Goal: Information Seeking & Learning: Learn about a topic

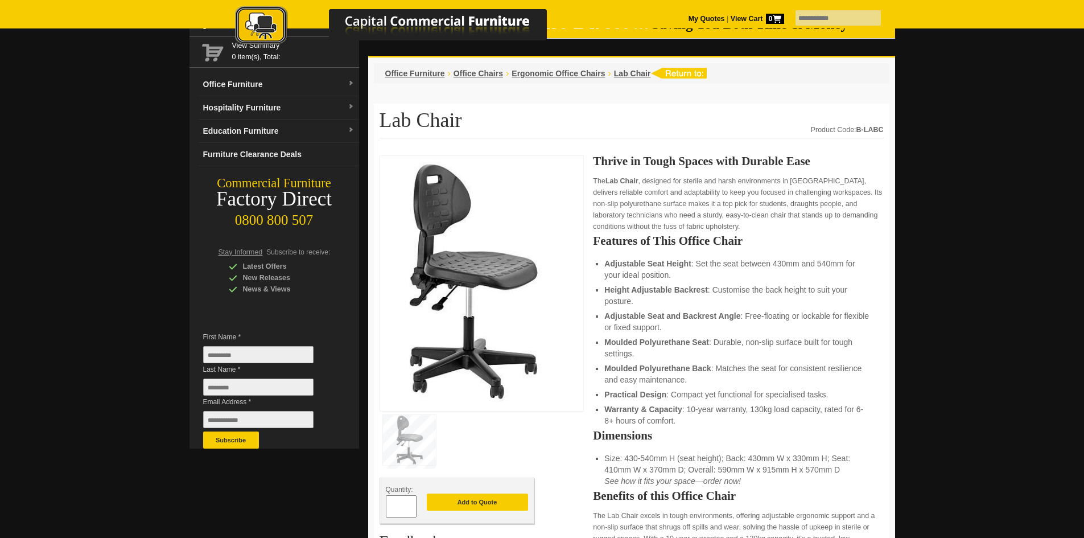
scroll to position [57, 0]
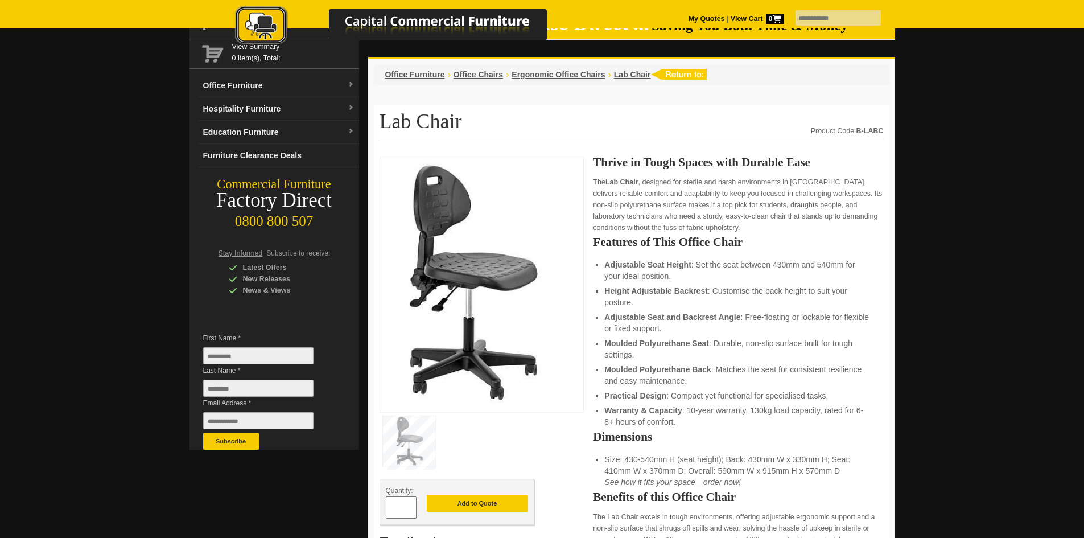
click at [638, 82] on div "Office Furniture › Office Chairs › Ergonomic Office Chairs › Lab Chair" at bounding box center [632, 74] width 516 height 20
click at [638, 76] on span "Lab Chair" at bounding box center [632, 74] width 37 height 9
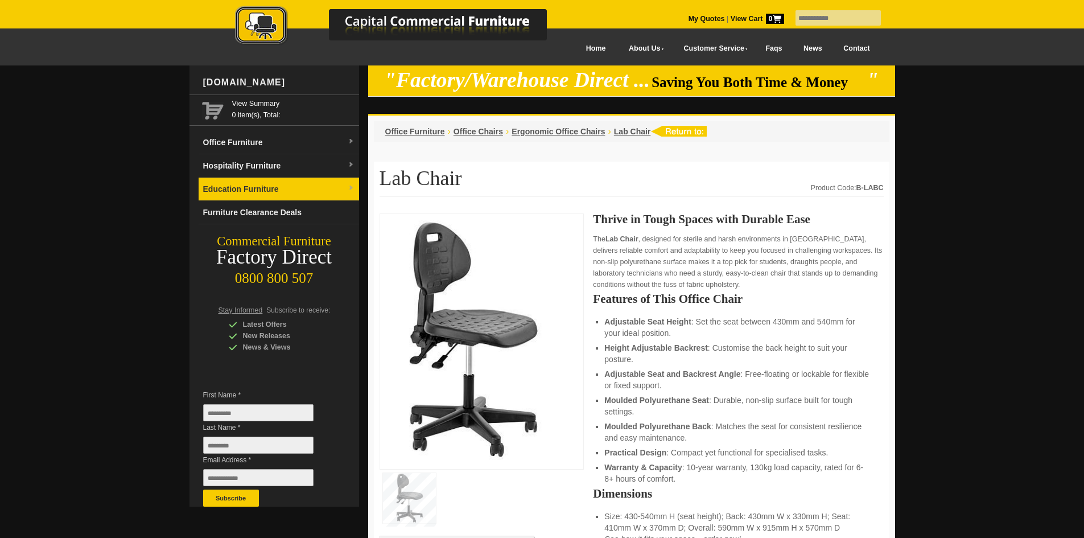
click at [283, 187] on link "Education Furniture" at bounding box center [279, 189] width 161 height 23
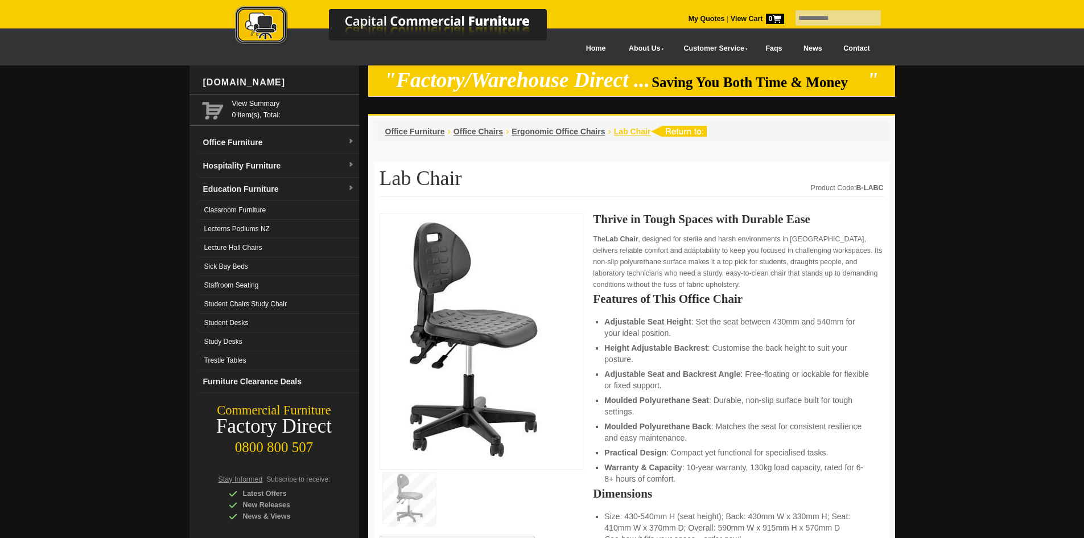
click at [633, 129] on span "Lab Chair" at bounding box center [632, 131] width 37 height 9
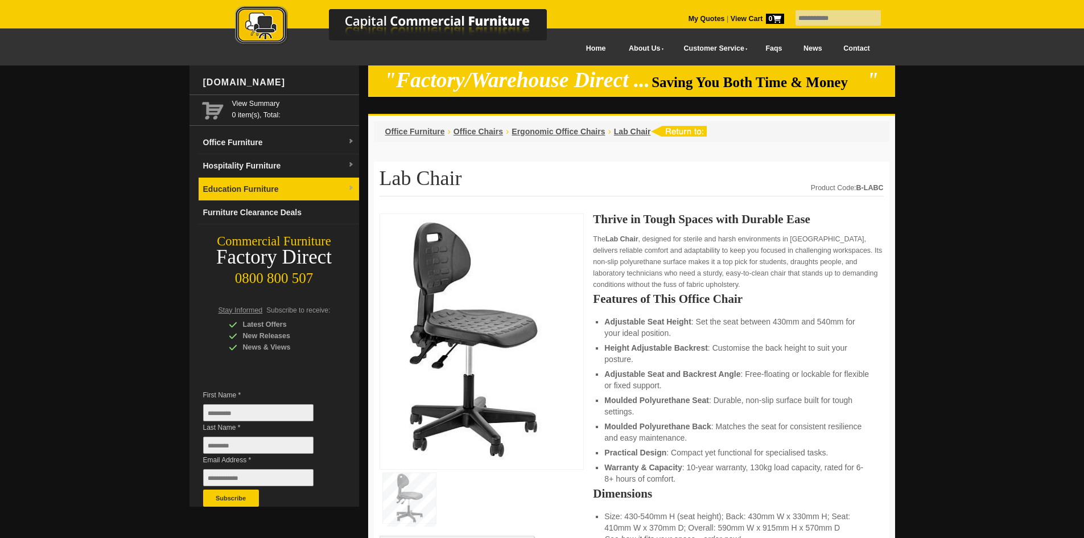
click at [295, 196] on link "Education Furniture" at bounding box center [279, 189] width 161 height 23
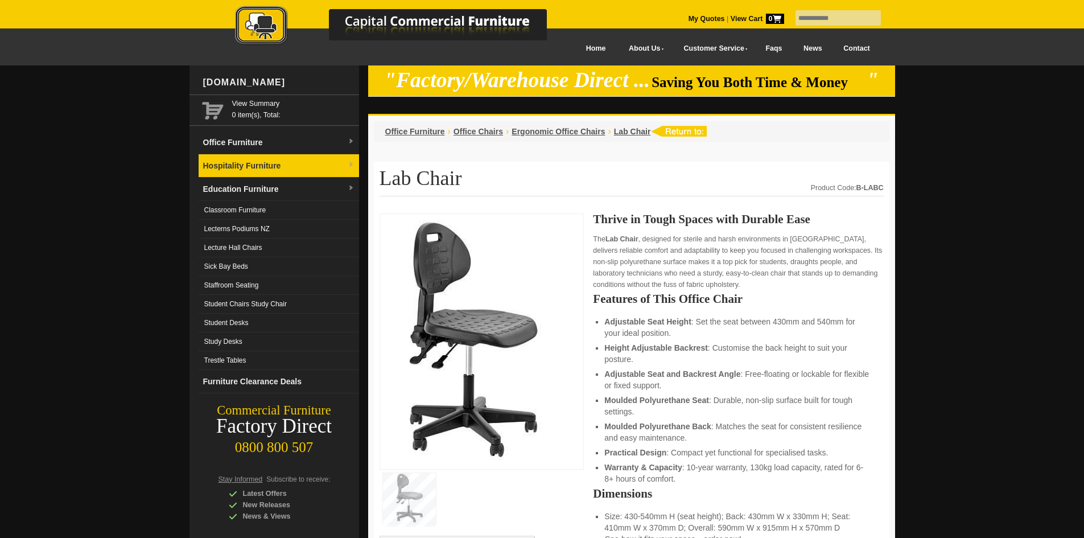
click at [282, 171] on link "Hospitality Furniture" at bounding box center [279, 165] width 161 height 23
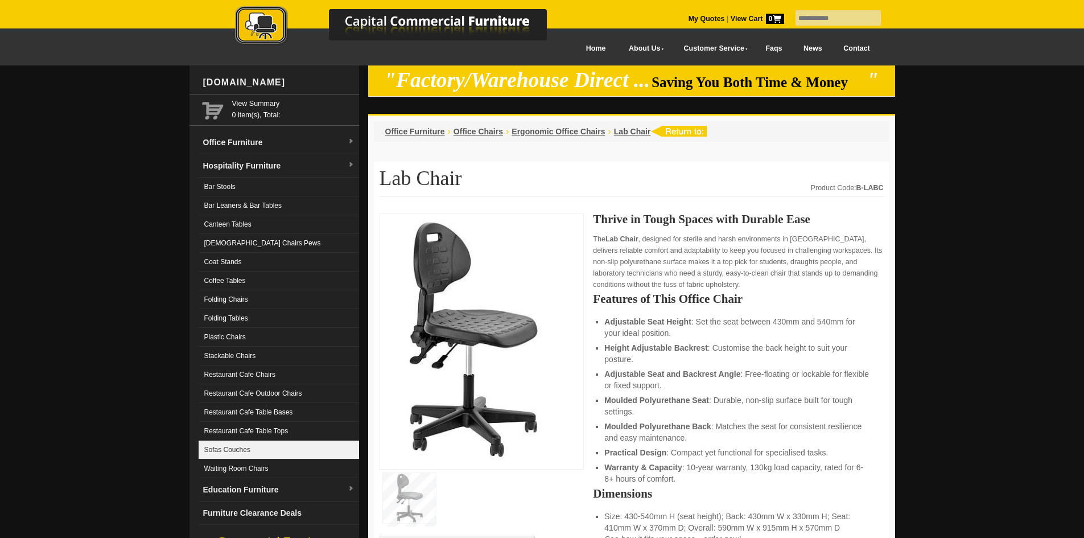
scroll to position [57, 0]
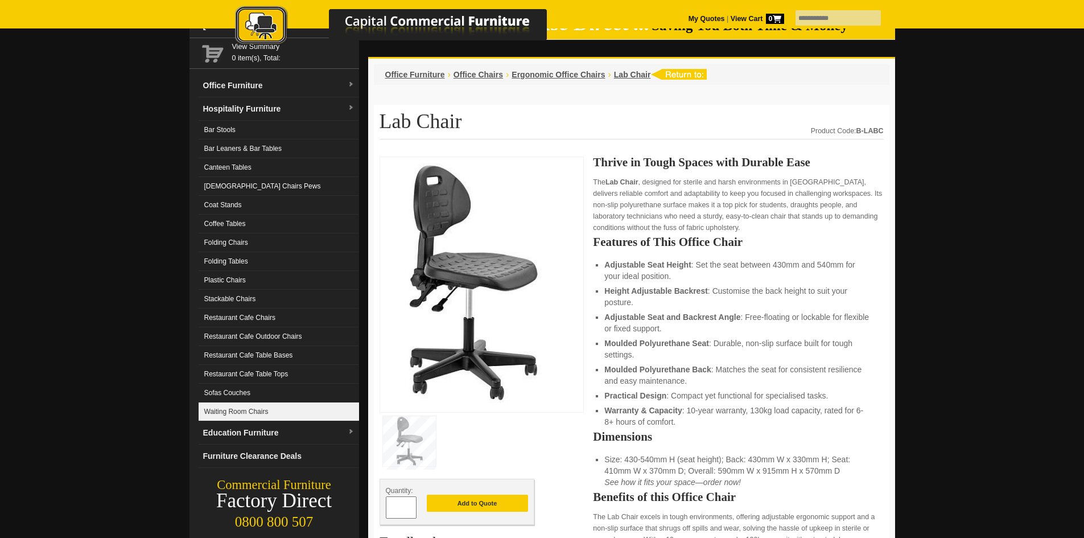
click at [303, 410] on link "Waiting Room Chairs" at bounding box center [279, 411] width 161 height 19
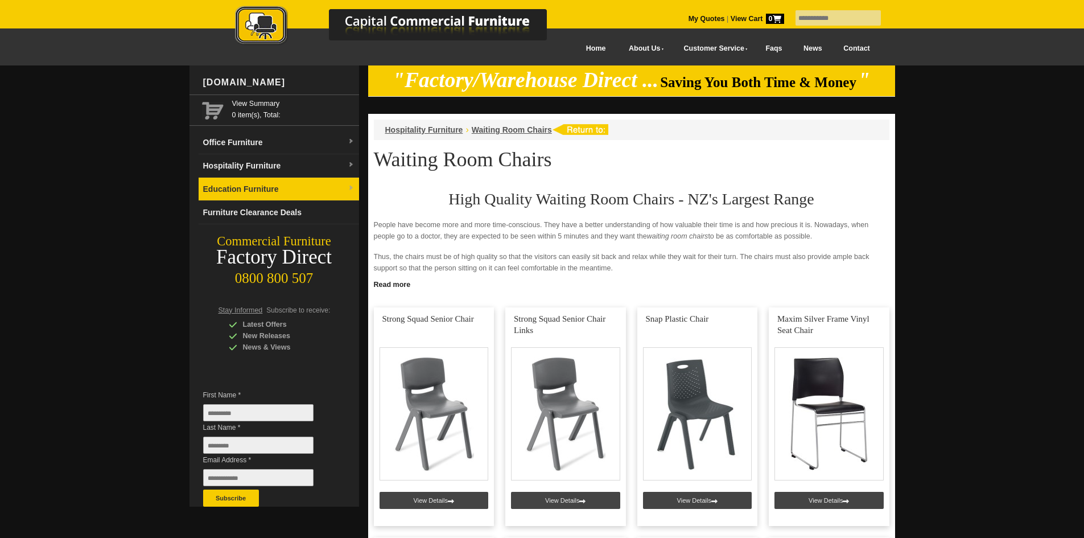
click at [243, 193] on link "Education Furniture" at bounding box center [279, 189] width 161 height 23
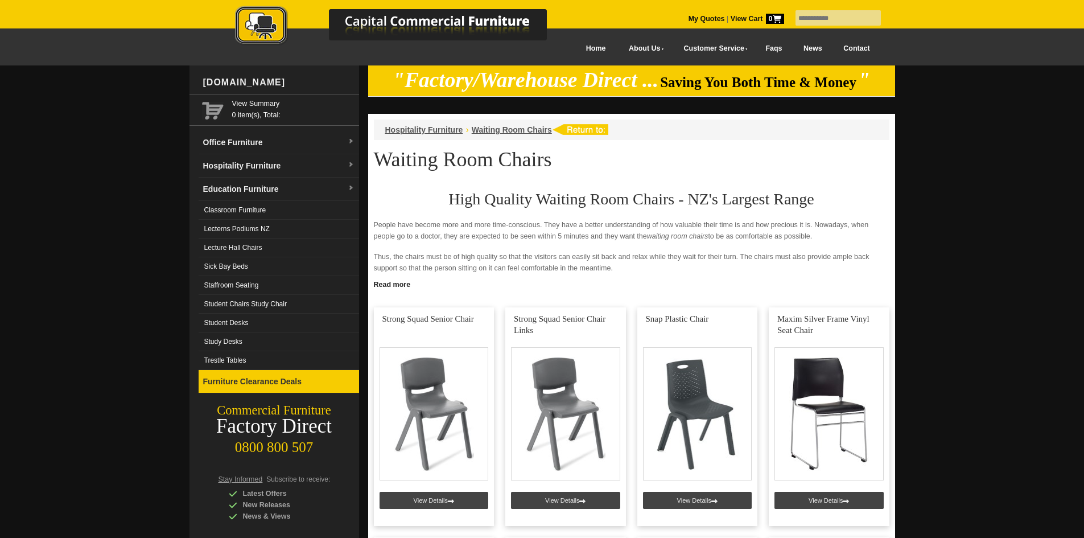
click at [238, 383] on link "Furniture Clearance Deals" at bounding box center [279, 381] width 161 height 23
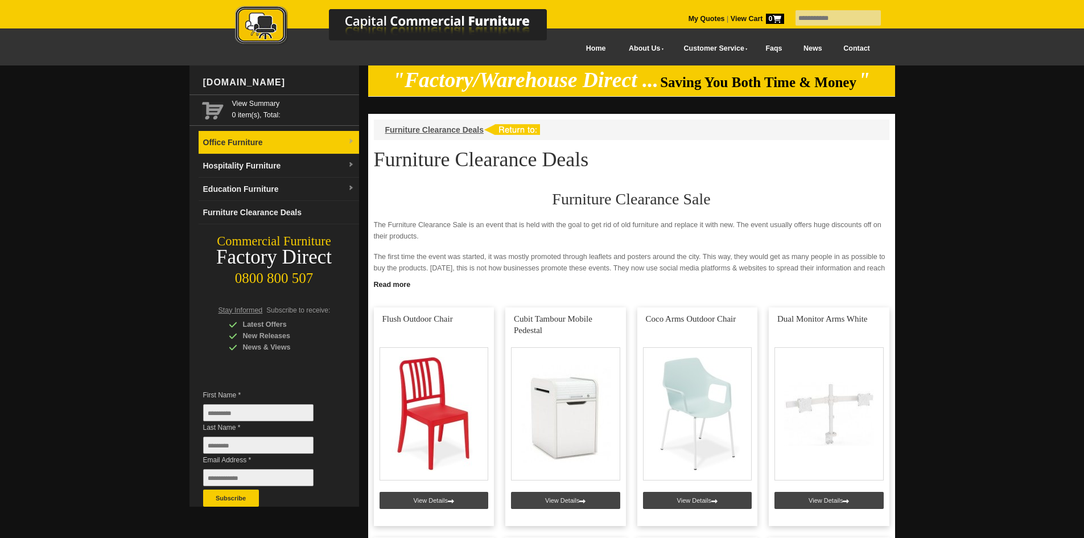
click at [266, 139] on link "Office Furniture" at bounding box center [279, 142] width 161 height 23
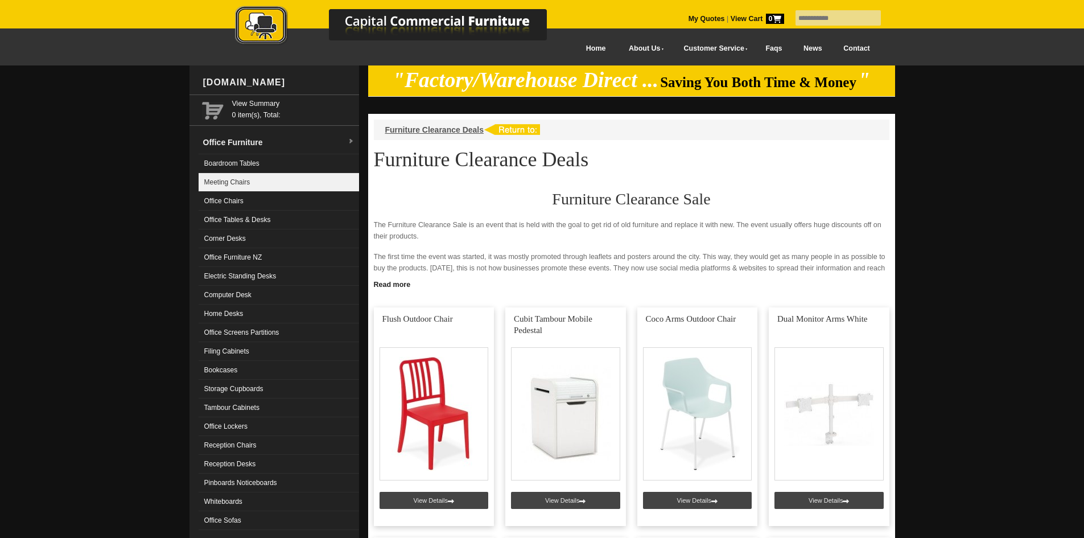
click at [276, 190] on link "Meeting Chairs" at bounding box center [279, 182] width 161 height 19
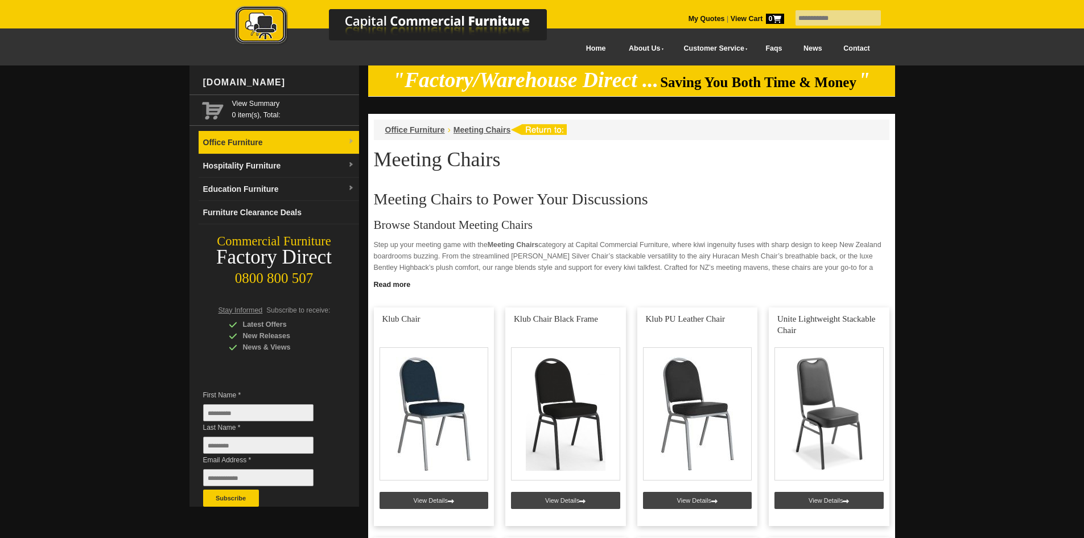
click at [269, 143] on link "Office Furniture" at bounding box center [279, 142] width 161 height 23
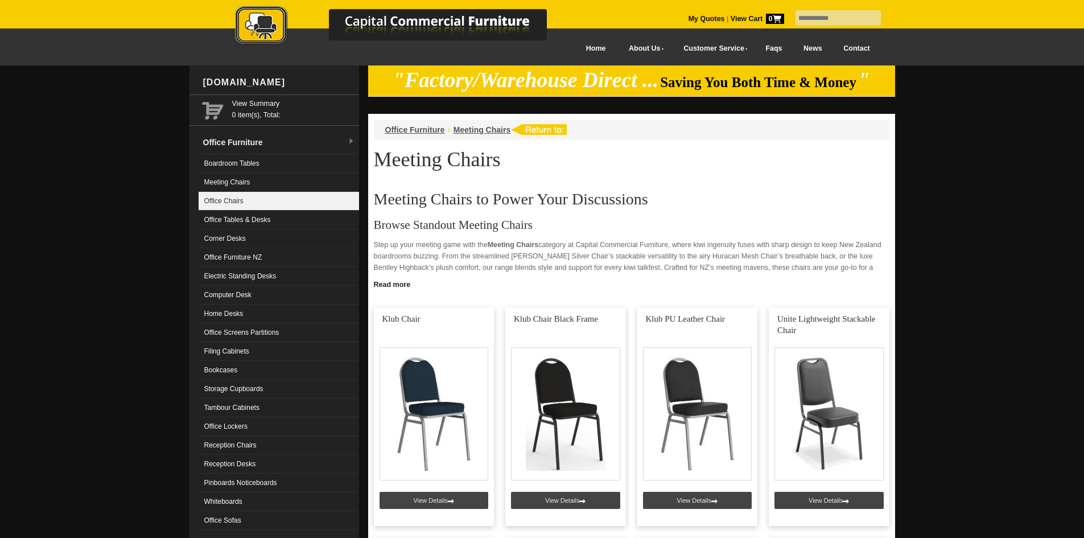
click at [246, 208] on link "Office Chairs" at bounding box center [279, 201] width 161 height 19
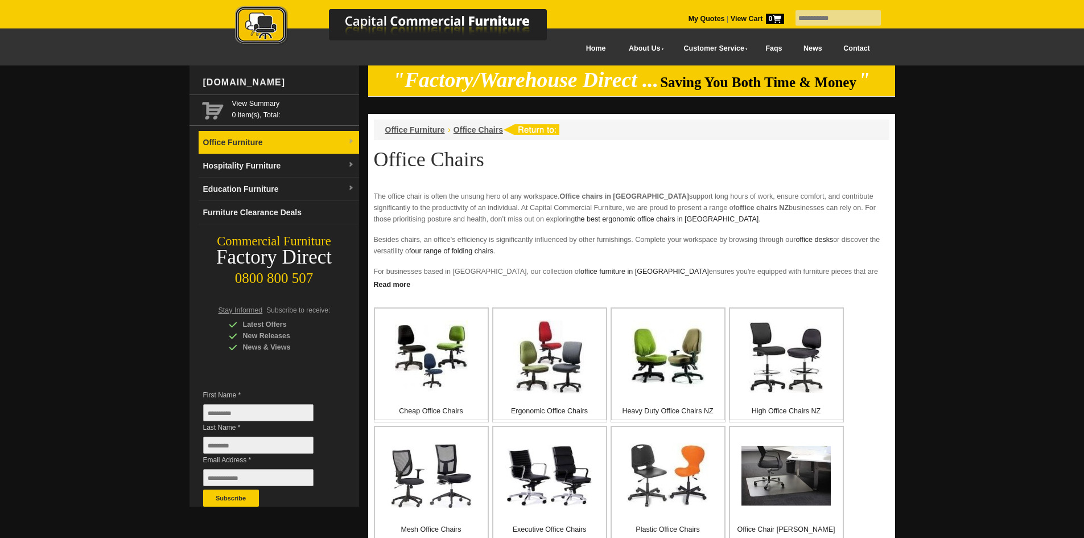
click at [355, 138] on link "Office Furniture" at bounding box center [279, 142] width 161 height 23
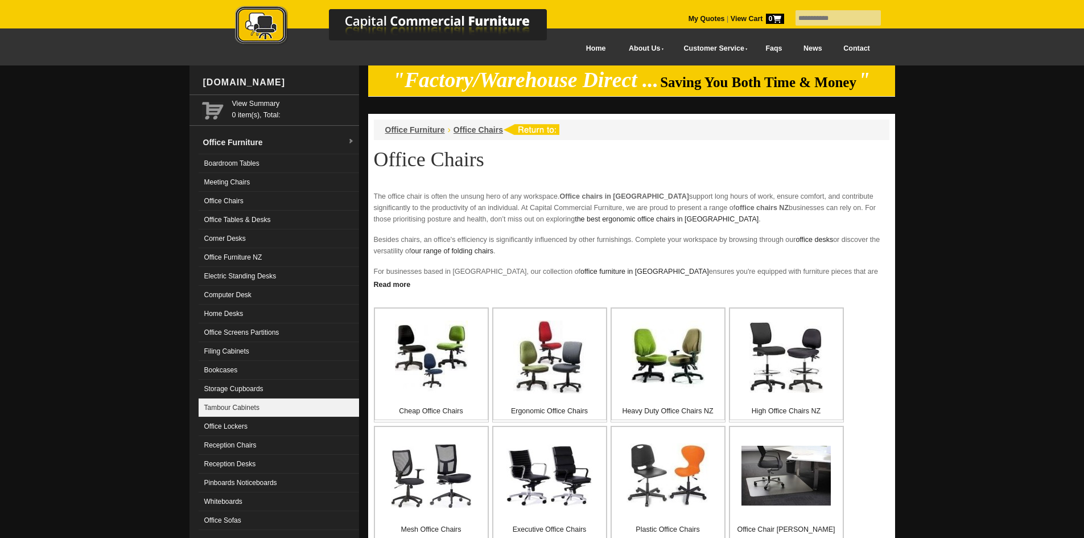
scroll to position [57, 0]
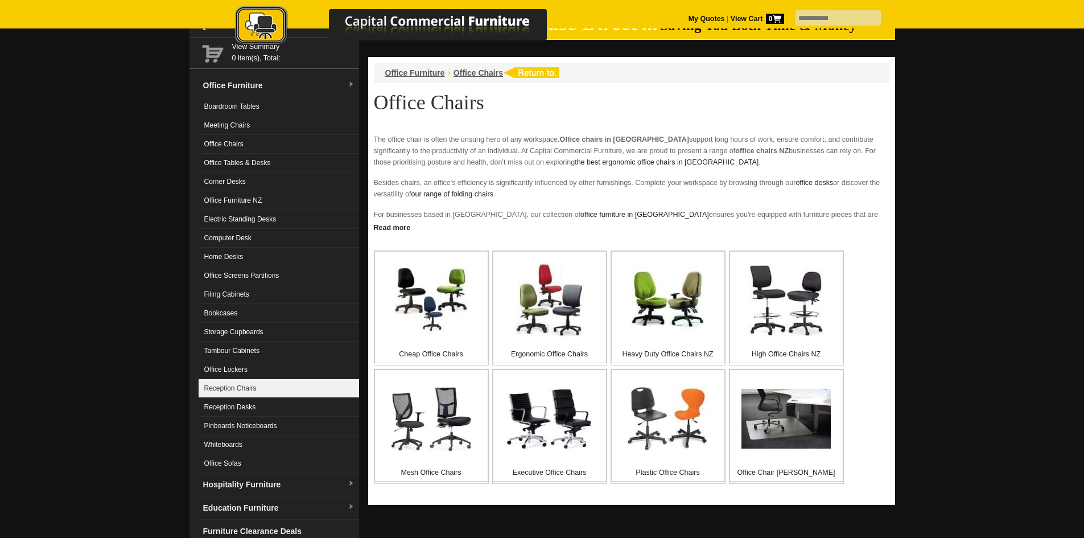
click at [287, 389] on link "Reception Chairs" at bounding box center [279, 388] width 161 height 19
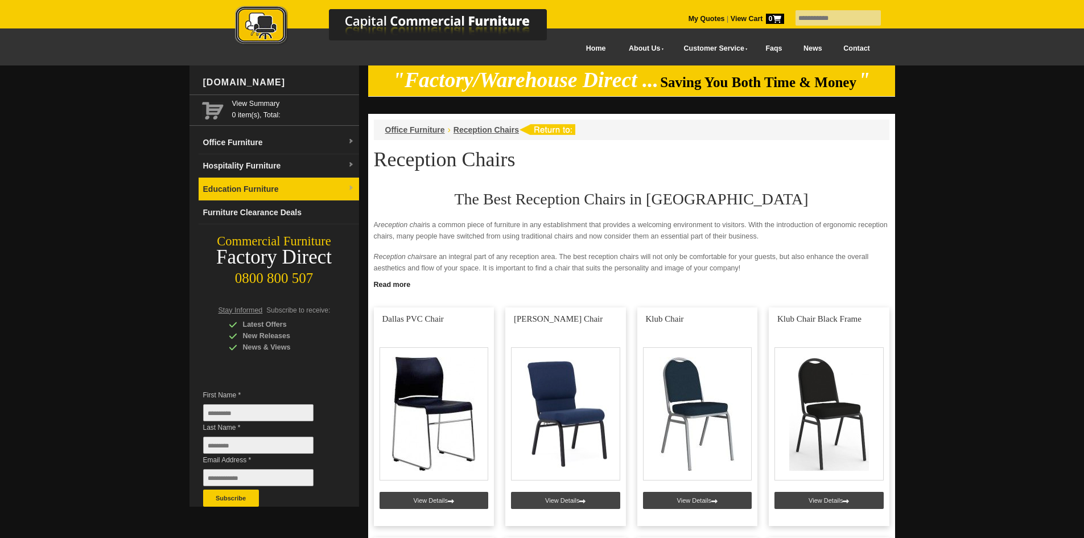
click at [295, 188] on link "Education Furniture" at bounding box center [279, 189] width 161 height 23
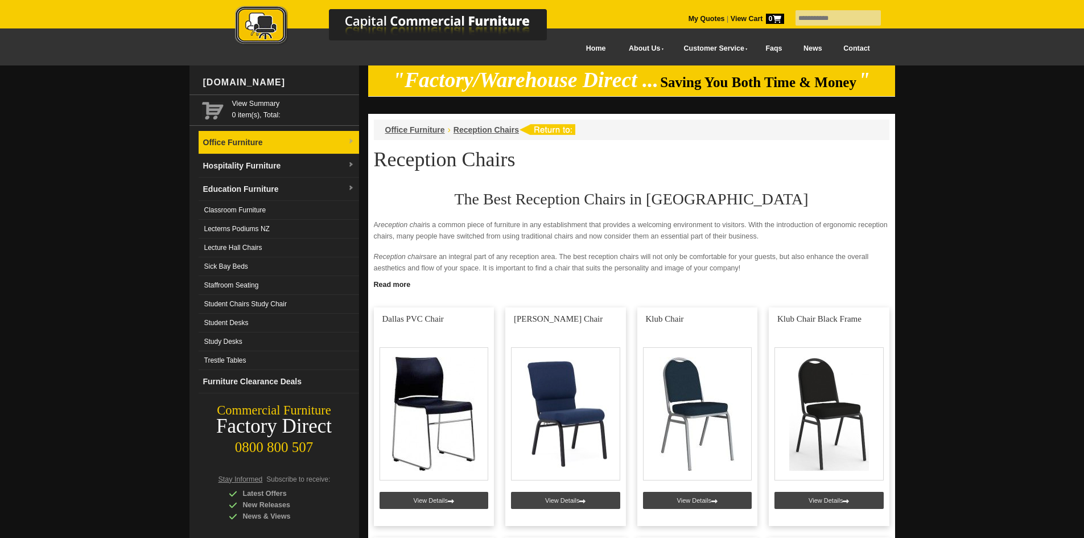
click at [274, 150] on link "Office Furniture" at bounding box center [279, 142] width 161 height 23
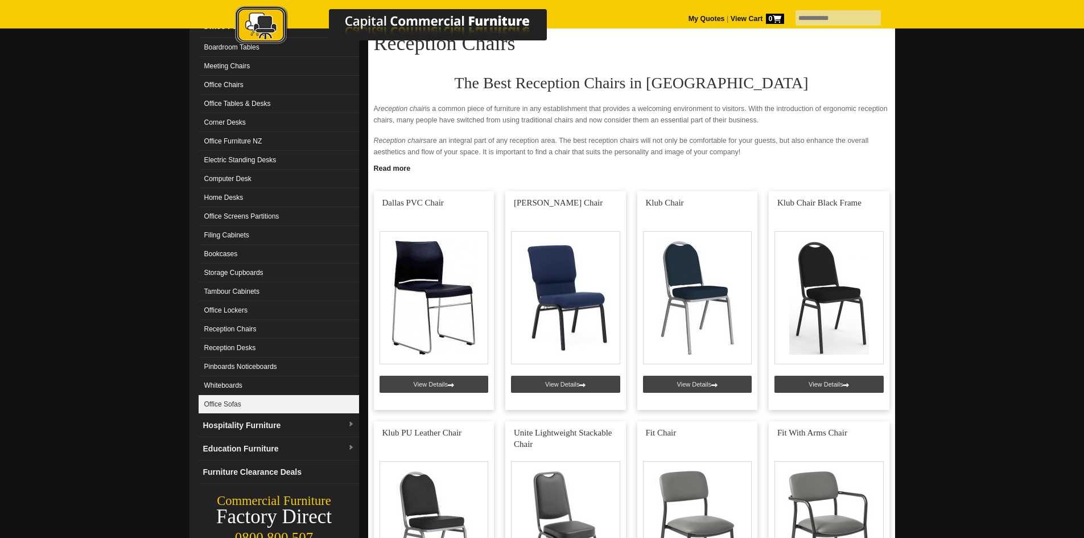
scroll to position [171, 0]
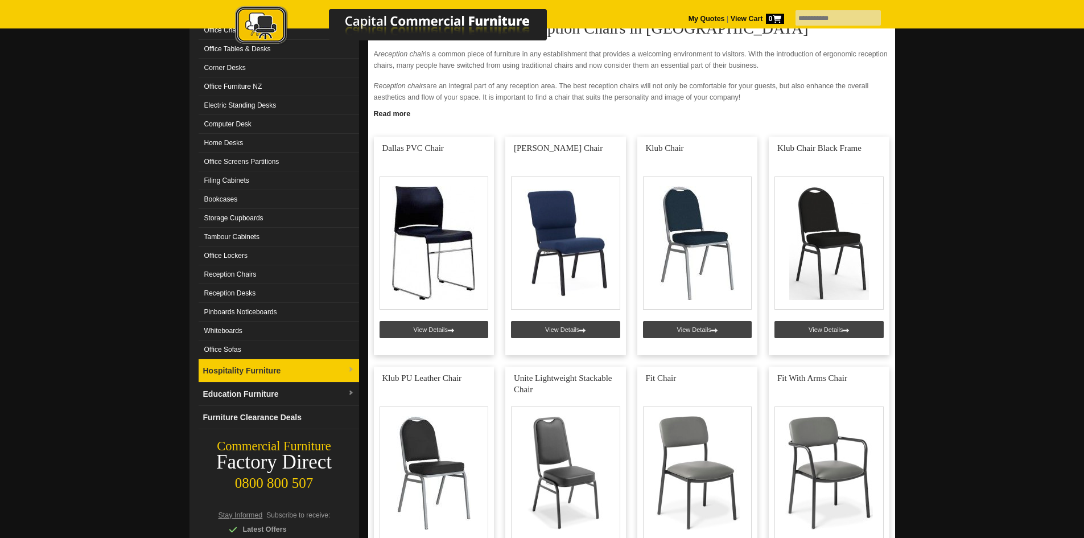
click at [295, 368] on link "Hospitality Furniture" at bounding box center [279, 370] width 161 height 23
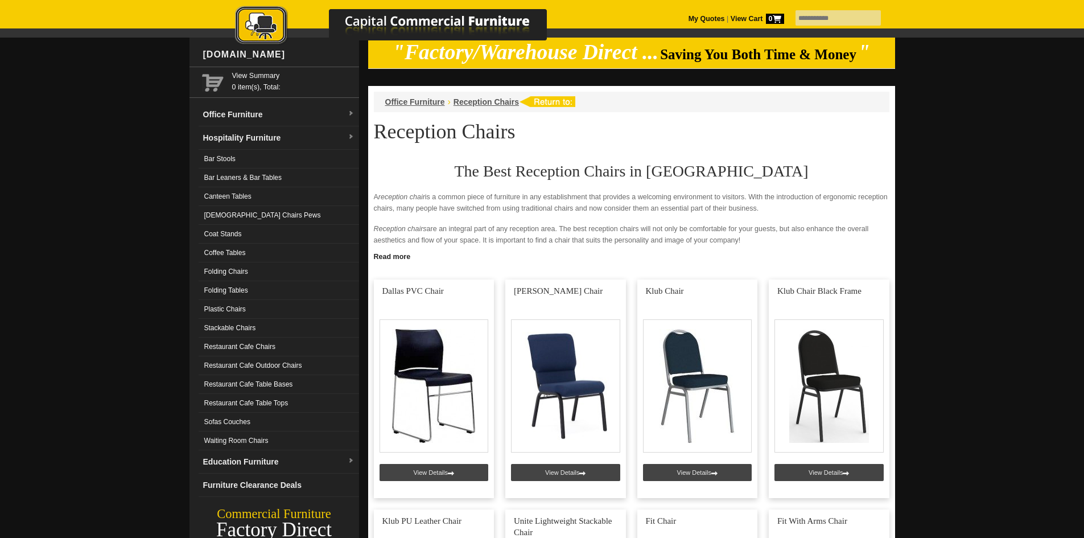
scroll to position [0, 0]
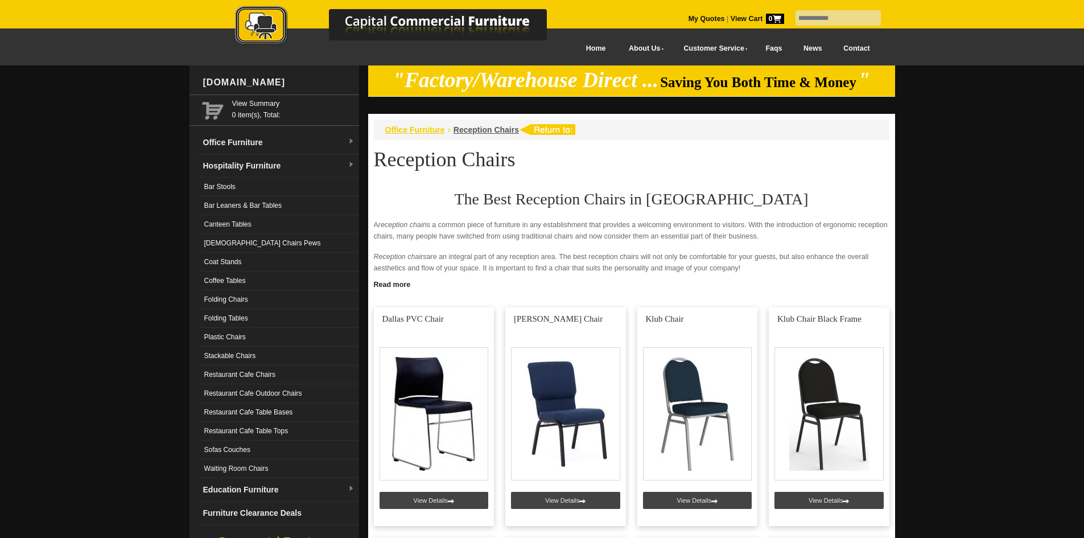
click at [419, 133] on span "Office Furniture" at bounding box center [415, 129] width 60 height 9
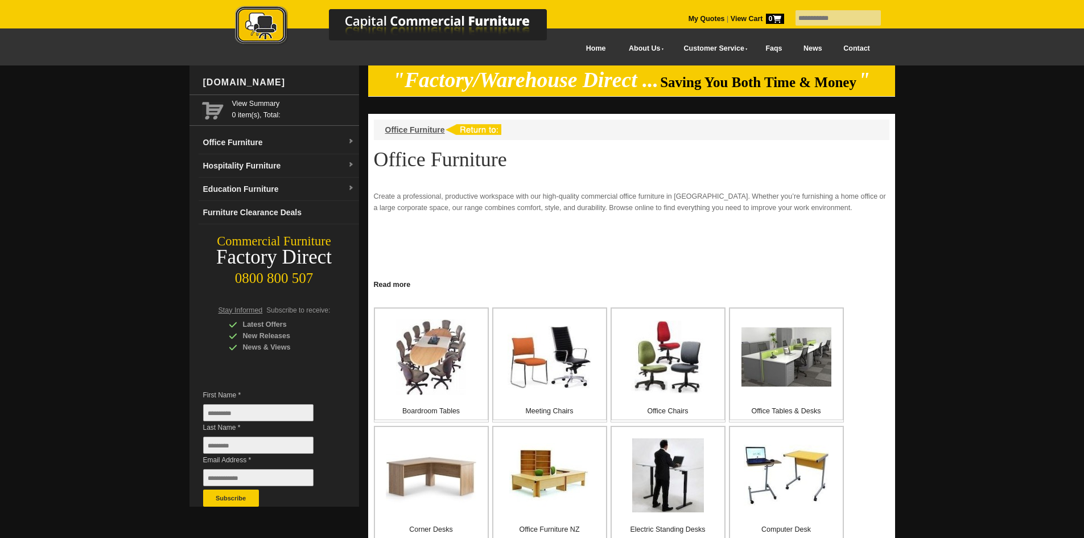
click at [825, 5] on div "My Quotes | View Cart 0" at bounding box center [542, 14] width 1084 height 28
click at [825, 16] on input "text" at bounding box center [838, 17] width 85 height 15
type input "*****"
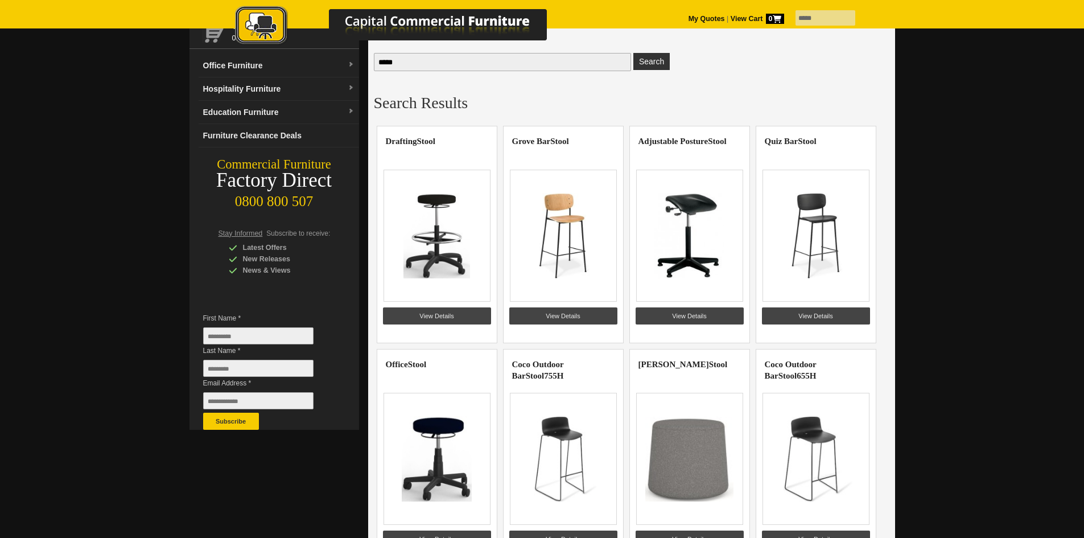
scroll to position [57, 0]
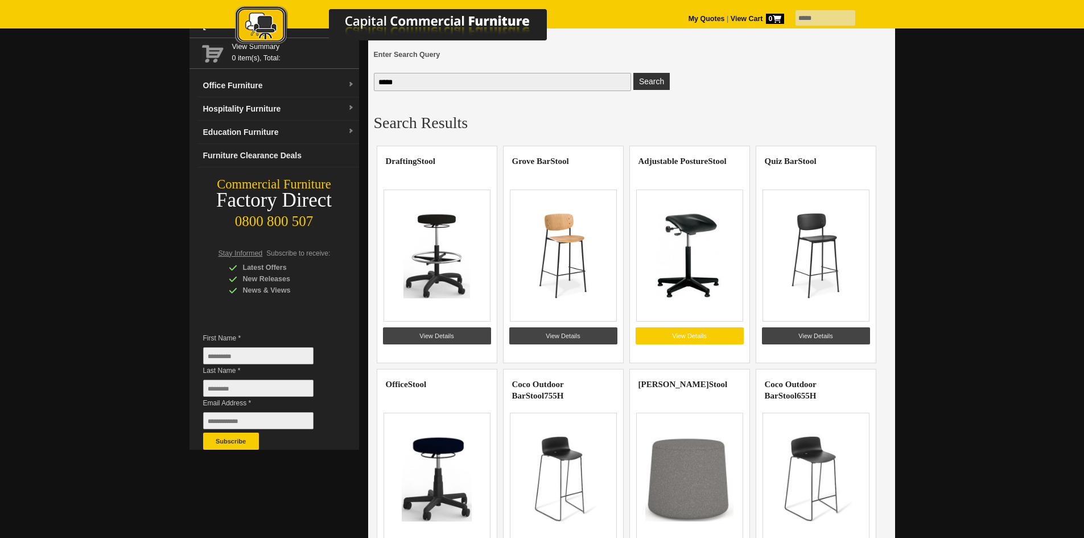
click at [711, 336] on link "View Details" at bounding box center [690, 335] width 108 height 17
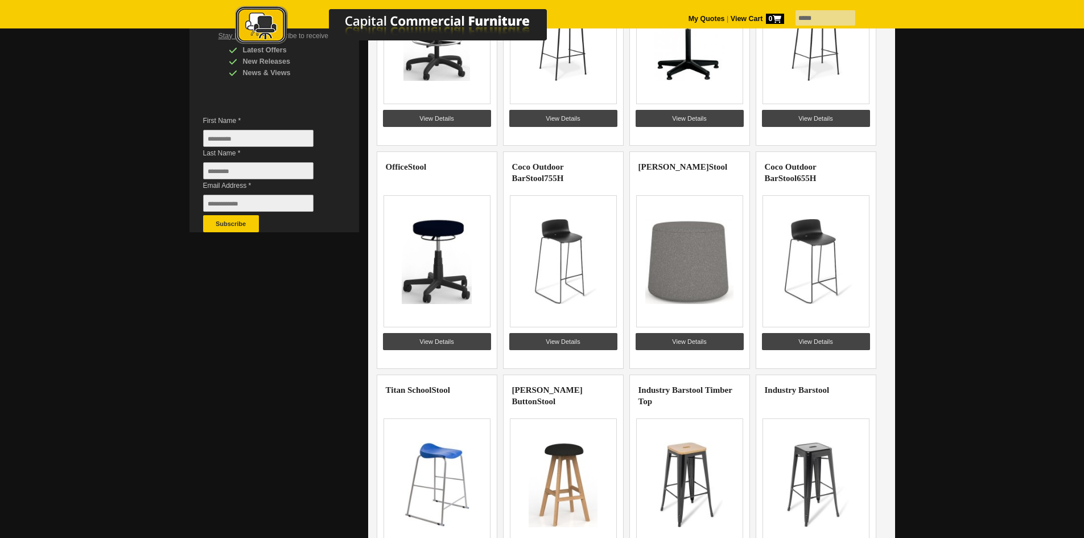
scroll to position [398, 0]
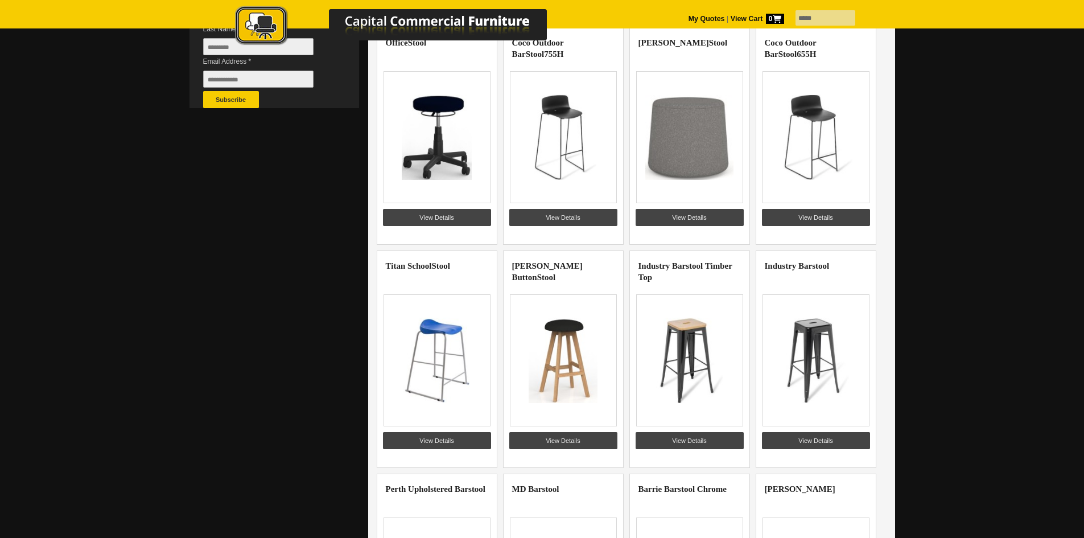
click at [448, 328] on img at bounding box center [437, 360] width 88 height 85
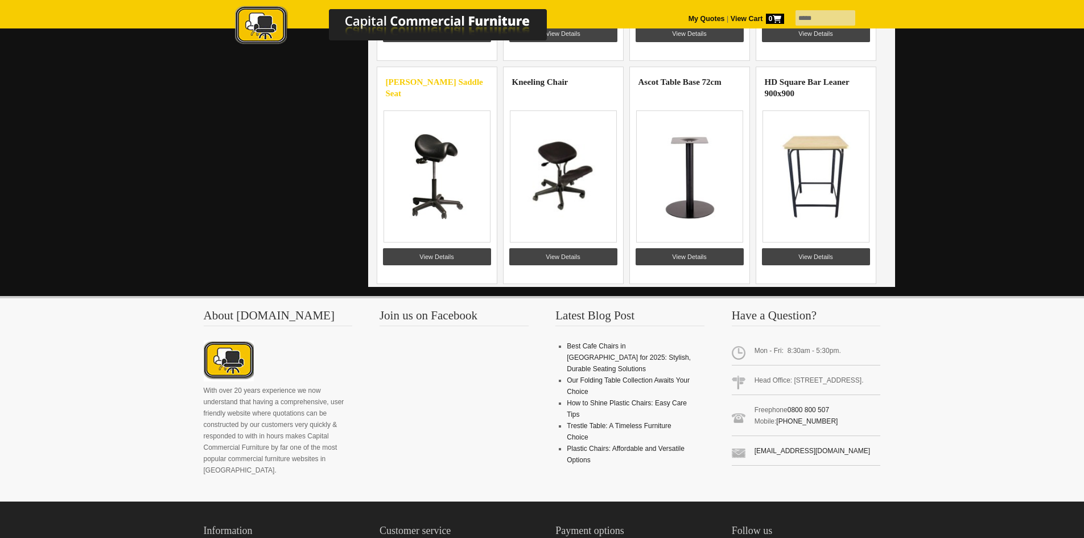
scroll to position [1252, 0]
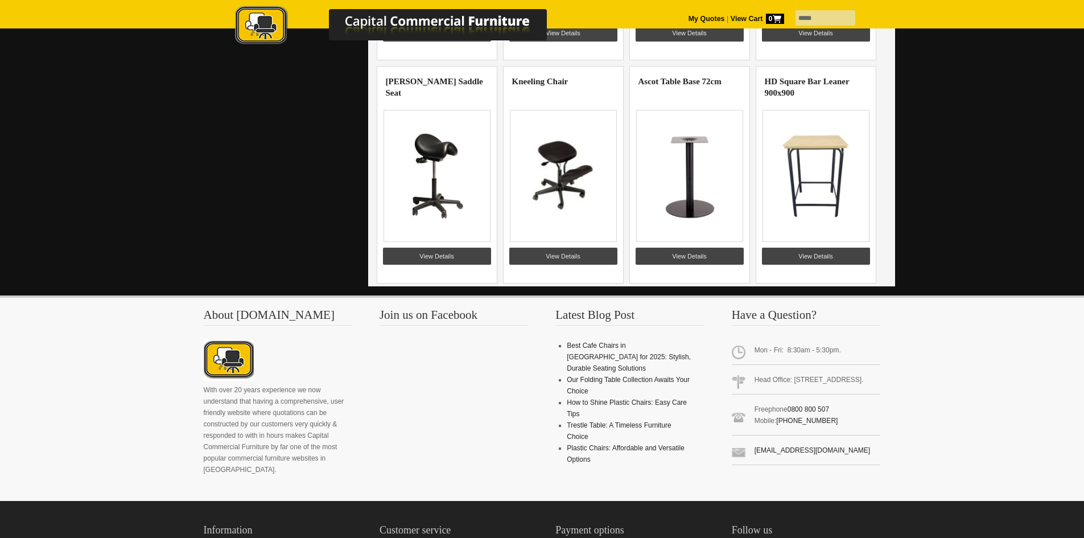
click at [567, 196] on img at bounding box center [563, 175] width 88 height 85
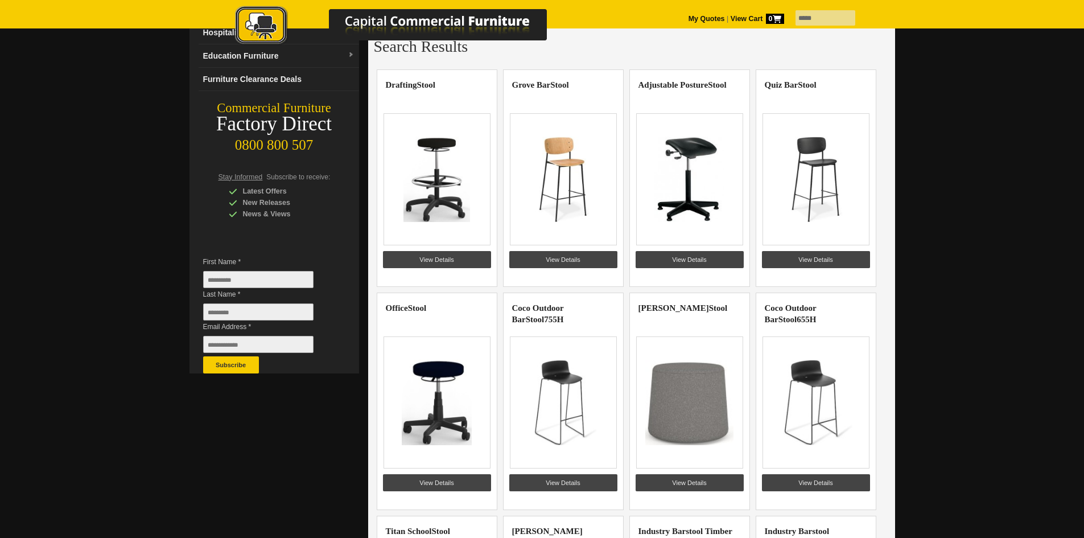
scroll to position [114, 0]
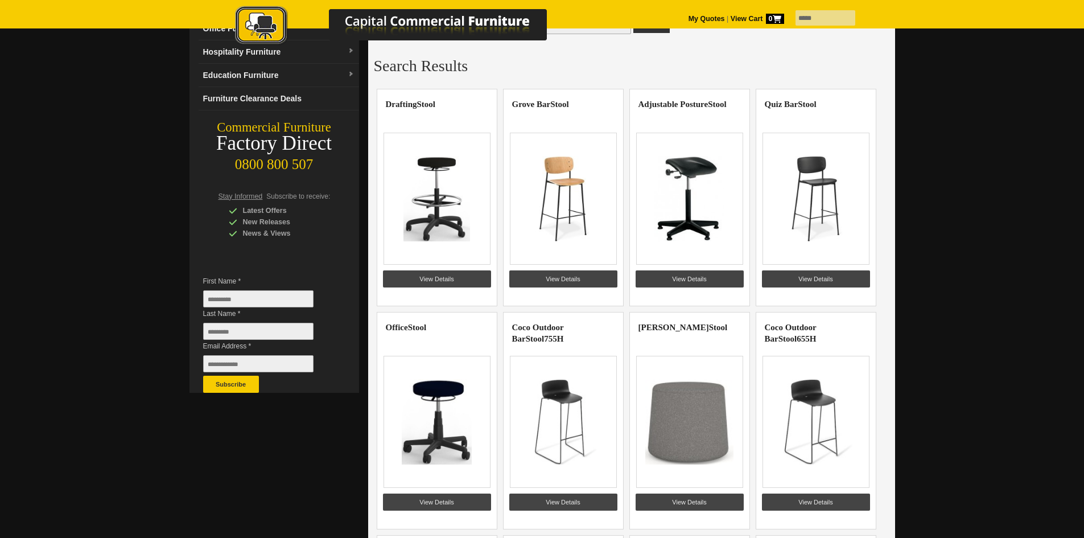
click at [432, 213] on img at bounding box center [437, 198] width 88 height 85
click at [438, 278] on link "View Details" at bounding box center [437, 278] width 108 height 17
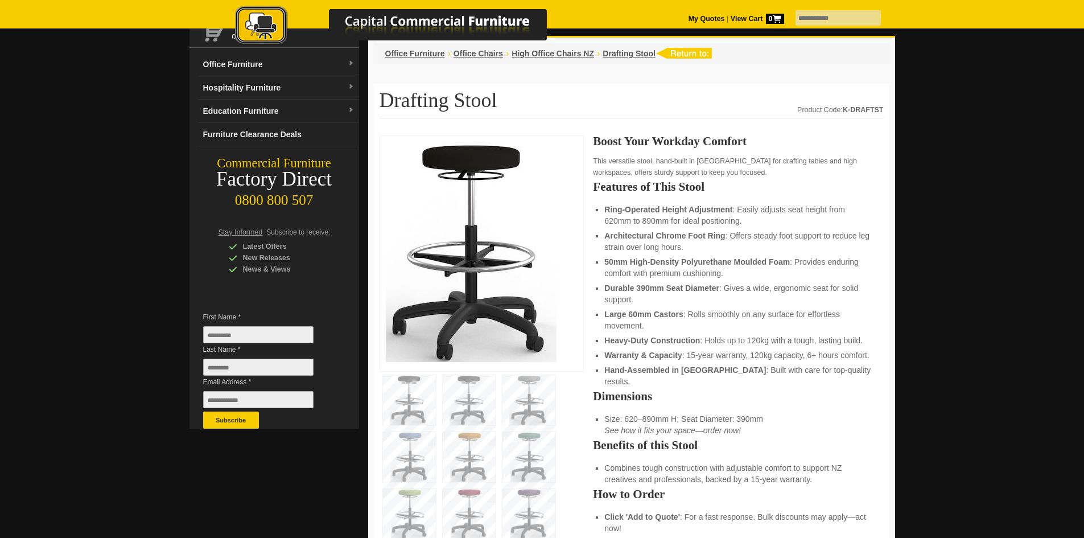
scroll to position [228, 0]
